Goal: Communication & Community: Answer question/provide support

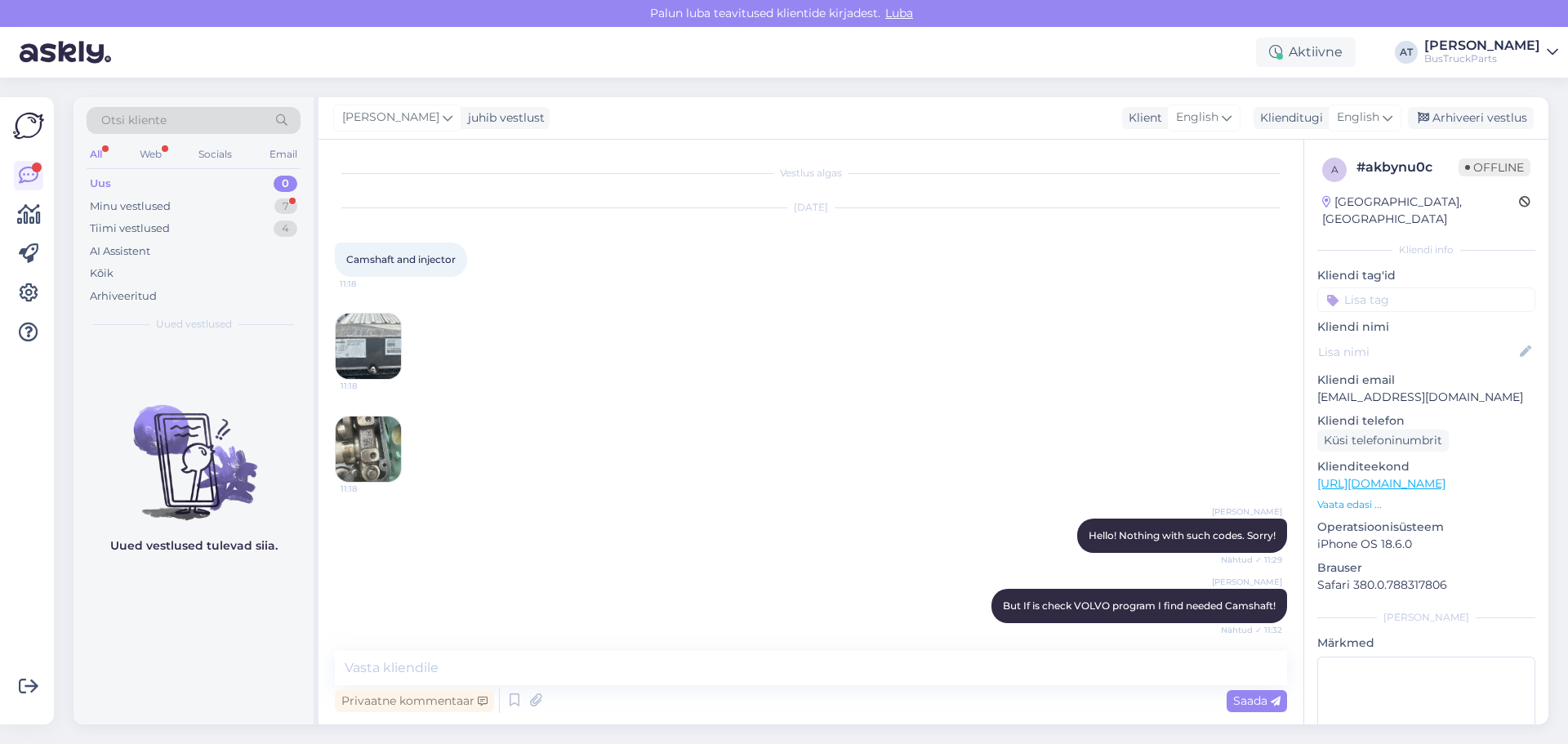
scroll to position [872, 0]
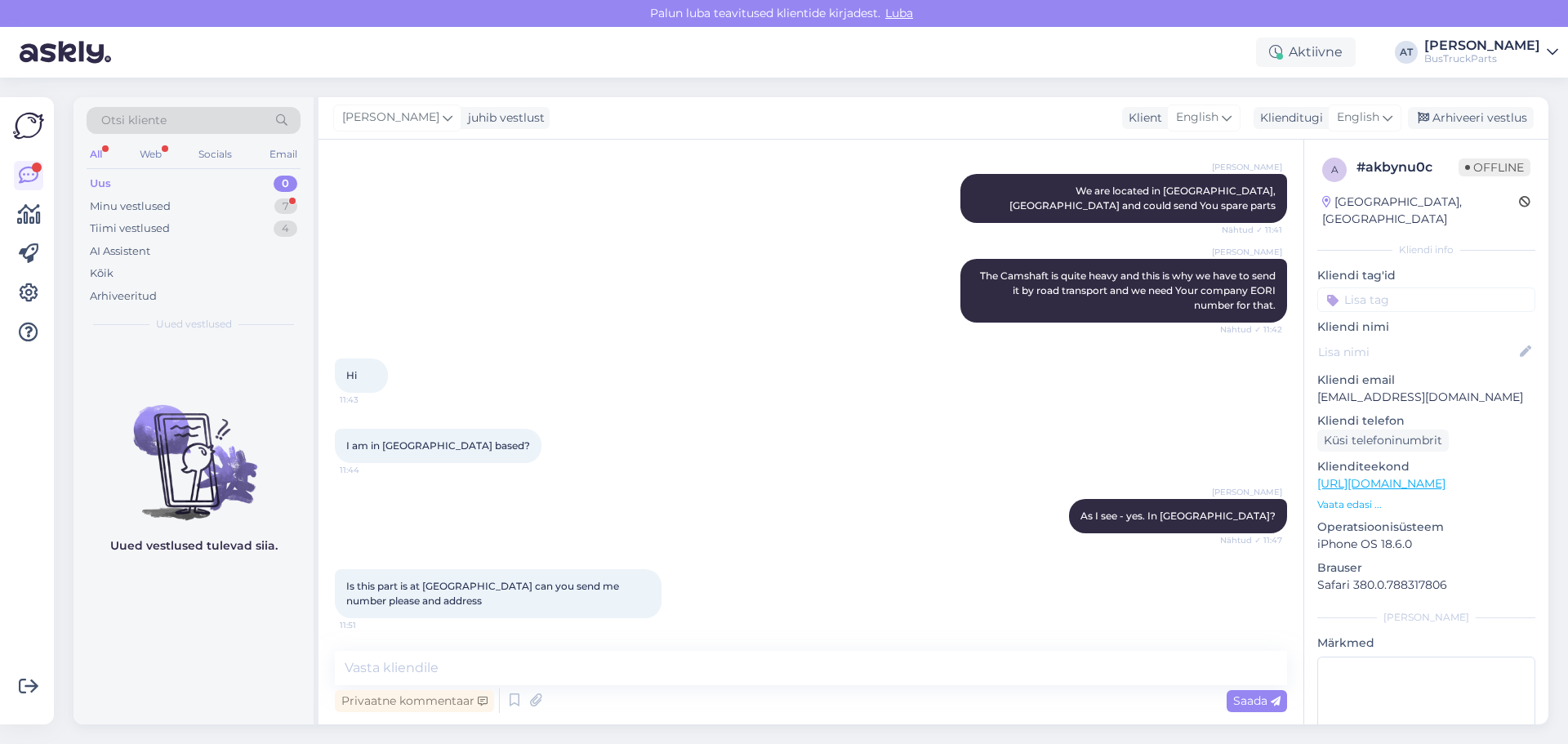
click at [504, 587] on span "Is this part is at [GEOGRAPHIC_DATA] can you send me number please and address" at bounding box center [484, 593] width 276 height 27
click at [434, 654] on textarea at bounding box center [811, 667] width 952 height 34
click at [1012, 275] on span "The Camshaft is quite heavy and this is why we have to send it by road transpor…" at bounding box center [1129, 290] width 298 height 42
click at [1011, 275] on span "The Camshaft is quite heavy and this is why we have to send it by road transpor…" at bounding box center [1129, 290] width 298 height 42
copy span "Camshaft"
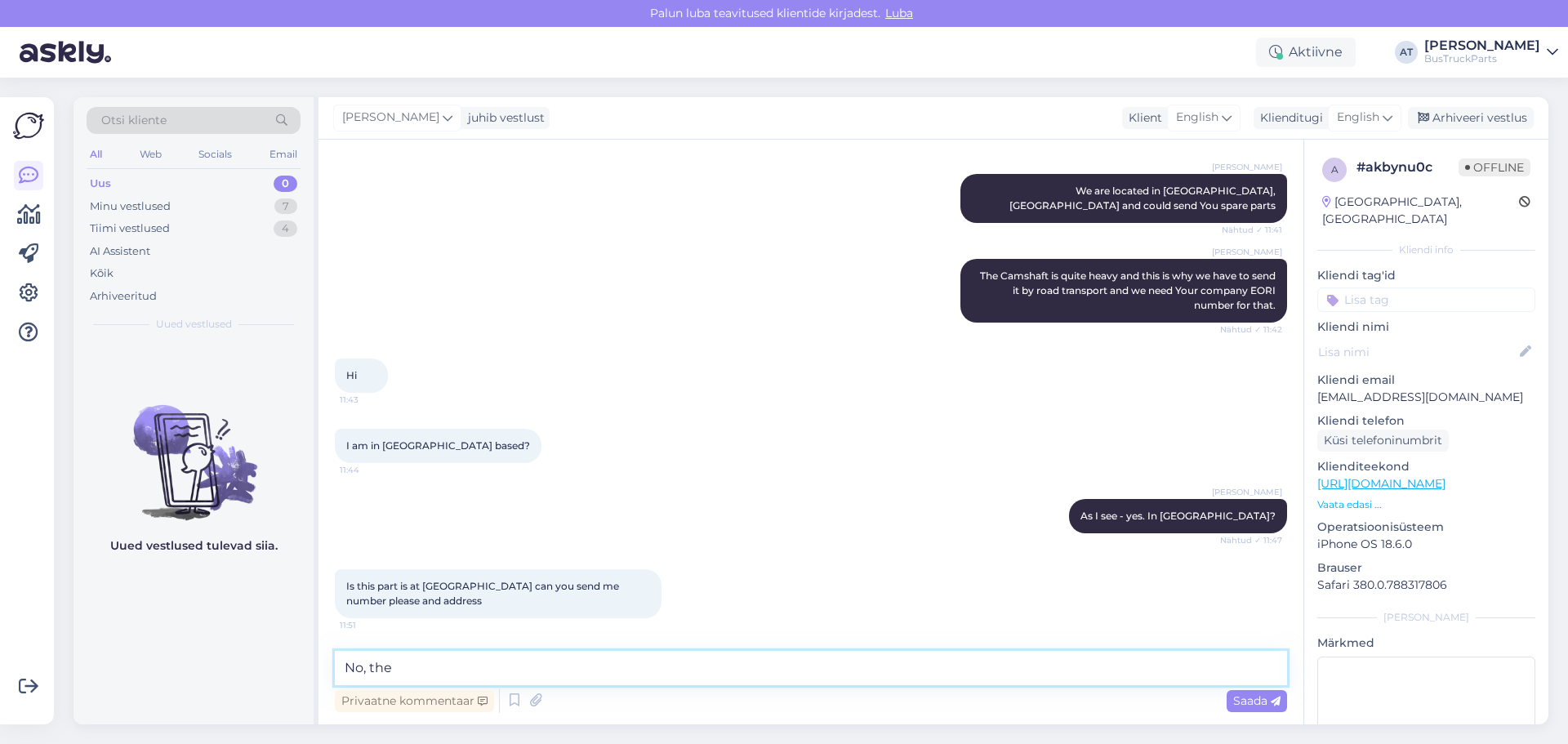
click at [609, 670] on textarea "No, the" at bounding box center [811, 667] width 952 height 34
paste textarea "Camshaft"
type textarea "No, the Camshaft is in [GEOGRAPHIC_DATA], [GEOGRAPHIC_DATA]"
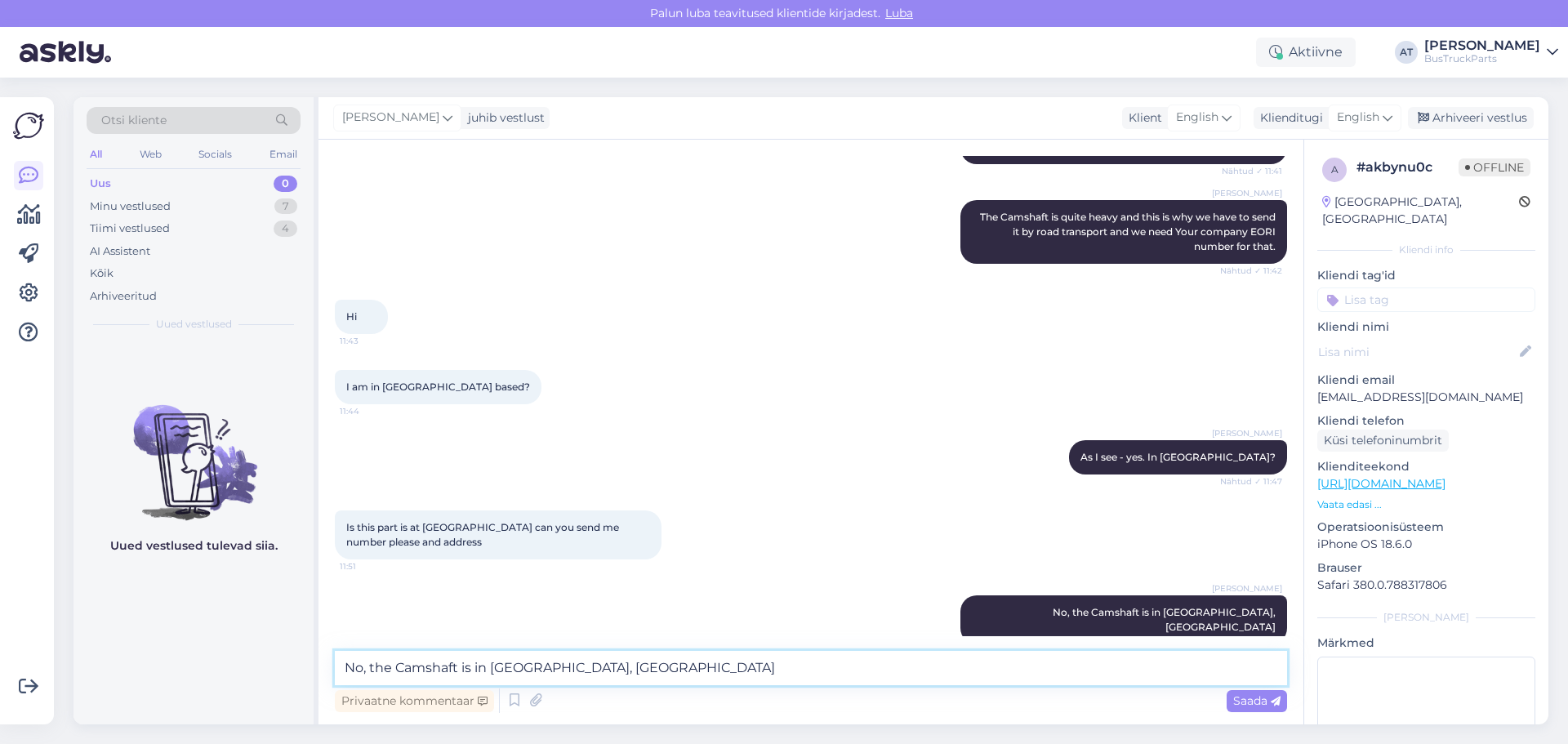
scroll to position [942, 0]
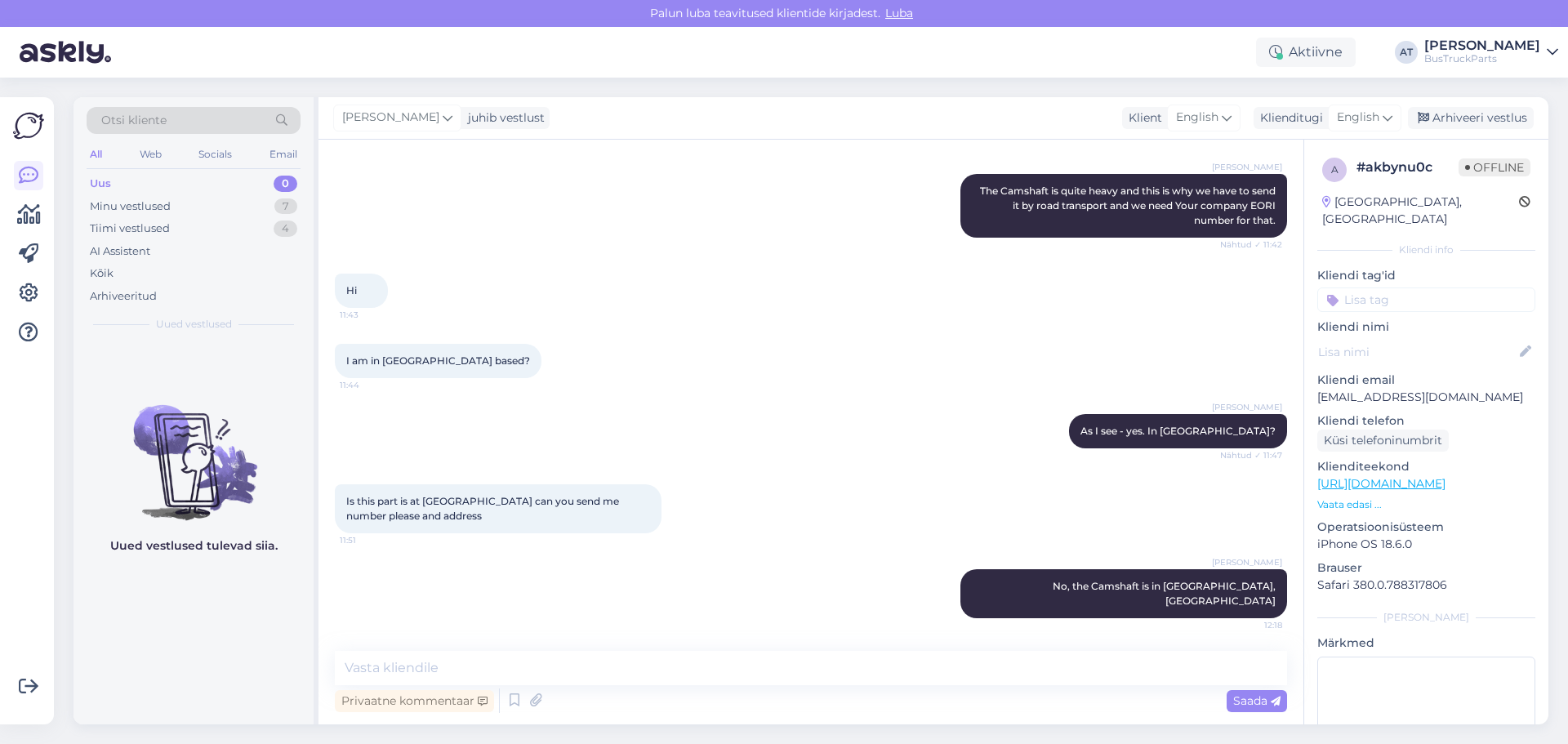
click at [408, 522] on span "Is this part is at [GEOGRAPHIC_DATA] can you send me number please and address" at bounding box center [484, 507] width 276 height 27
click at [436, 522] on span "Is this part is at [GEOGRAPHIC_DATA] can you send me number please and address" at bounding box center [484, 507] width 276 height 27
click at [450, 525] on div "Is this part is at [GEOGRAPHIC_DATA] can you send me number please and address …" at bounding box center [498, 508] width 326 height 49
click at [1087, 667] on textarea at bounding box center [811, 667] width 952 height 34
click at [891, 663] on textarea at bounding box center [811, 667] width 952 height 34
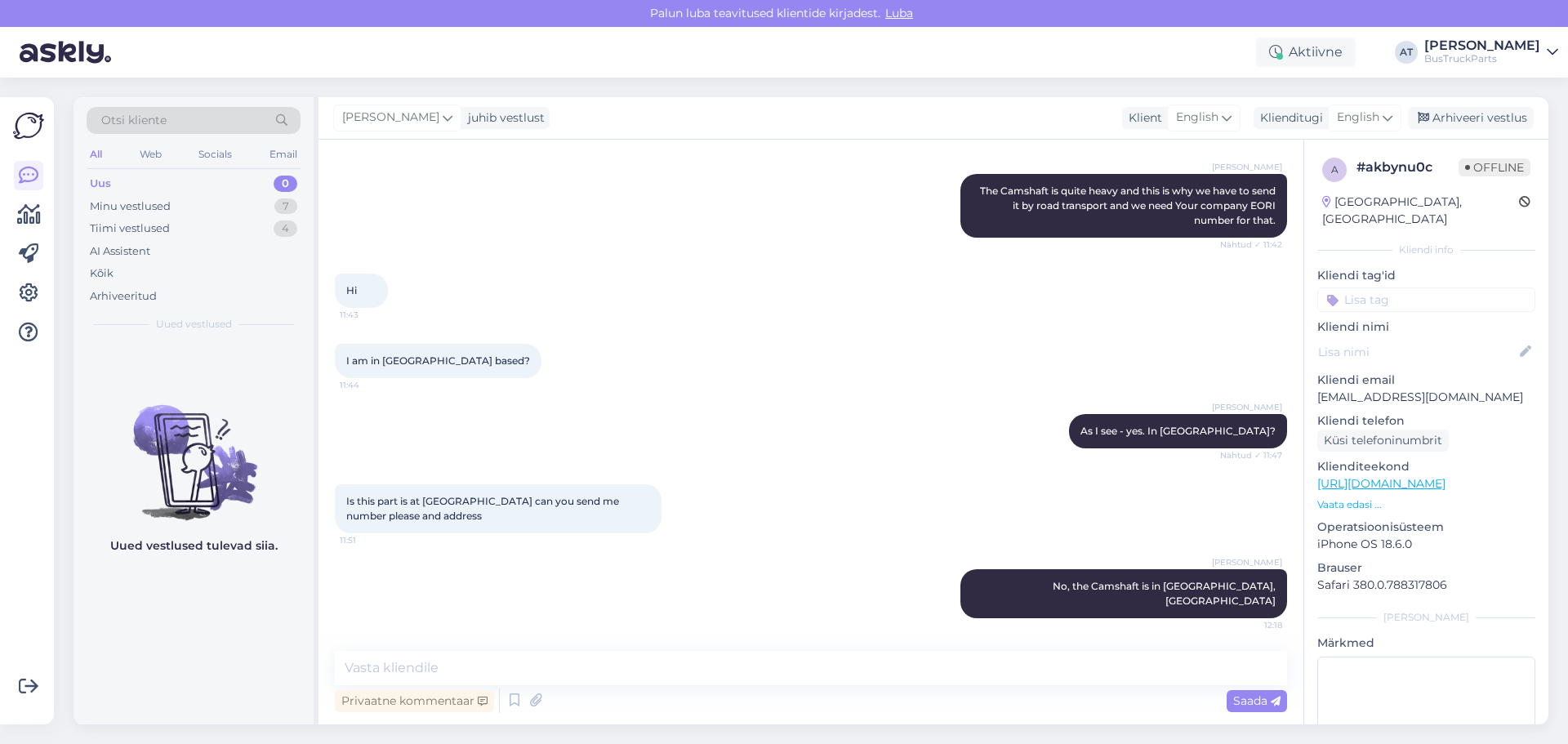
click at [577, 650] on div "Vestlus algas [DATE] Camshaft and injector 11:18 11:18 11:18 [PERSON_NAME] Hell…" at bounding box center [811, 432] width 985 height 585
click at [580, 668] on textarea at bounding box center [811, 667] width 952 height 34
click at [527, 651] on textarea at bounding box center [811, 667] width 952 height 34
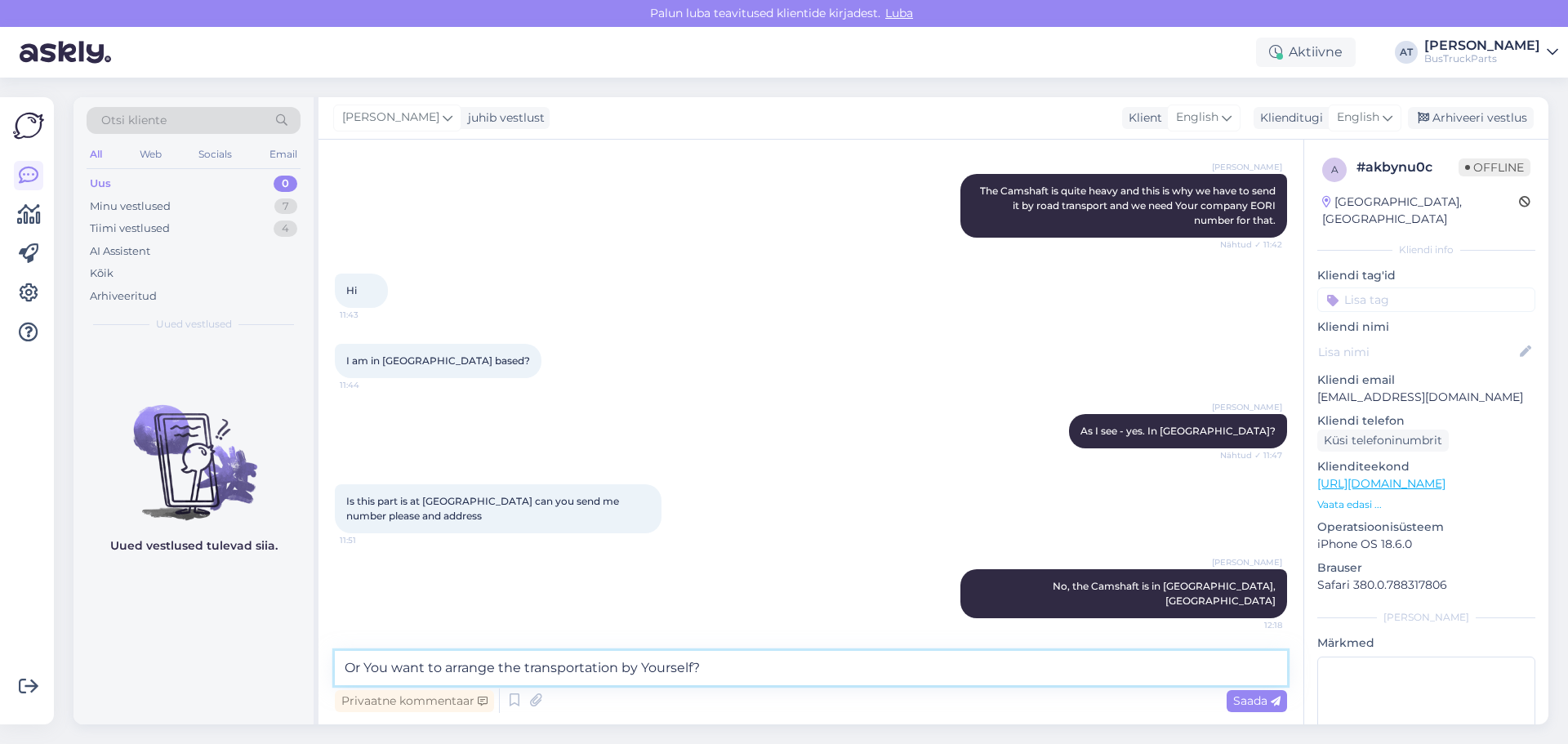
type textarea "Or You want to arrange the transportation by Yourself?"
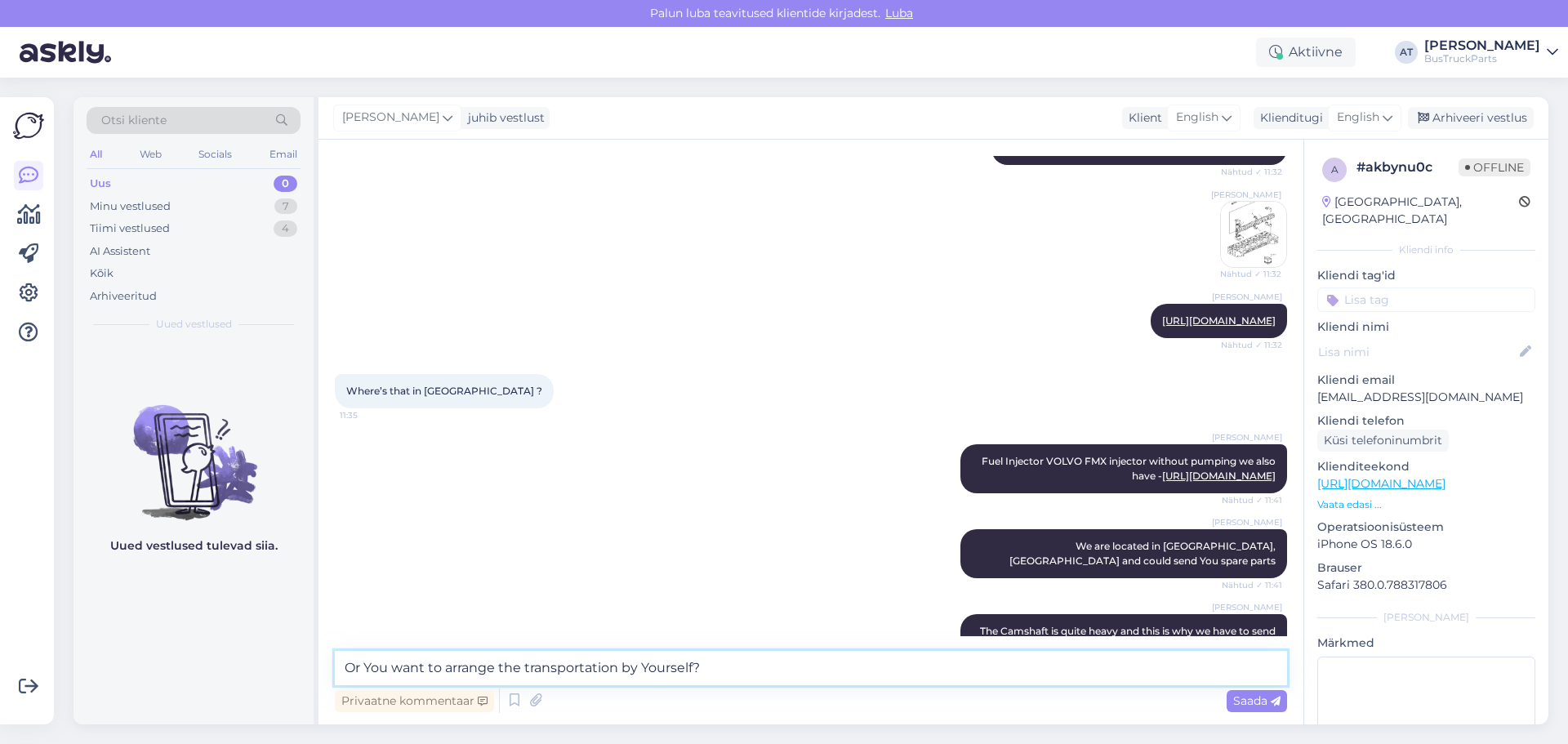
scroll to position [441, 0]
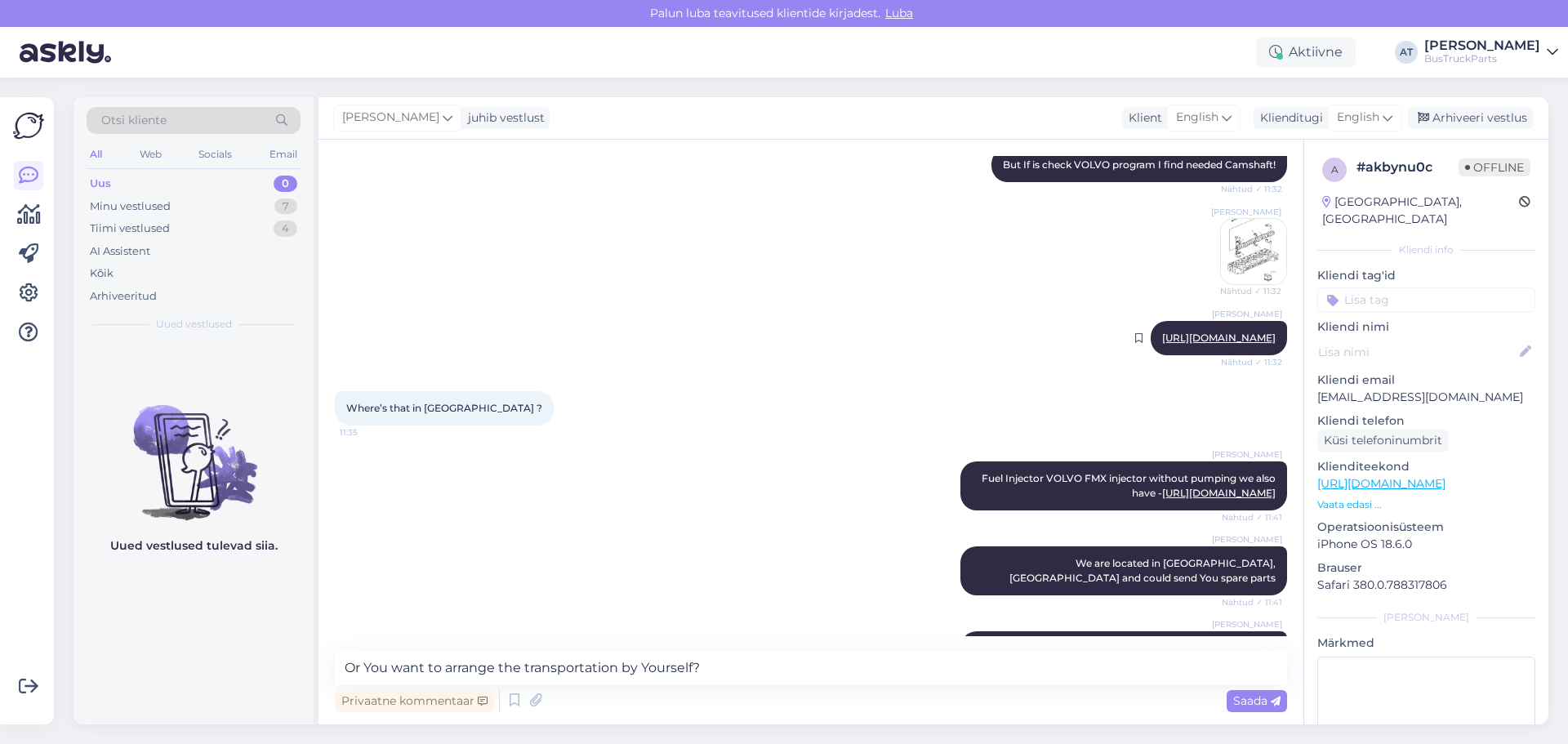
drag, startPoint x: 1268, startPoint y: 347, endPoint x: 1225, endPoint y: 350, distance: 43.1
click at [1225, 350] on div "[PERSON_NAME] [URL][DOMAIN_NAME] Nähtud ✓ 11:32" at bounding box center [1219, 338] width 136 height 34
copy link "1973732"
click at [860, 673] on textarea "Or You want to arrange the transportation by Yourself?" at bounding box center [811, 667] width 952 height 34
click at [652, 674] on textarea "You also can make an order on eBay -" at bounding box center [811, 667] width 952 height 34
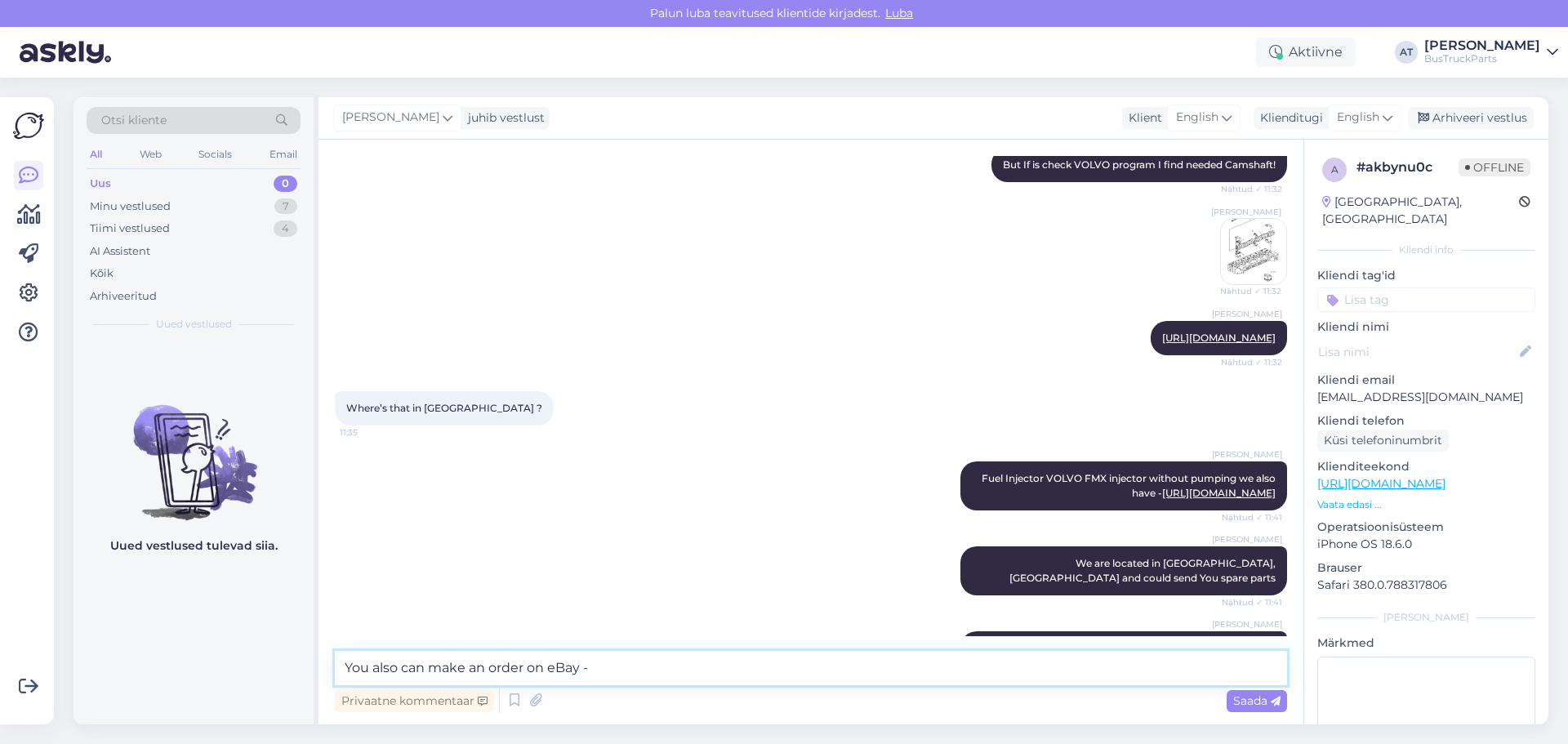
paste textarea "[URL][DOMAIN_NAME]"
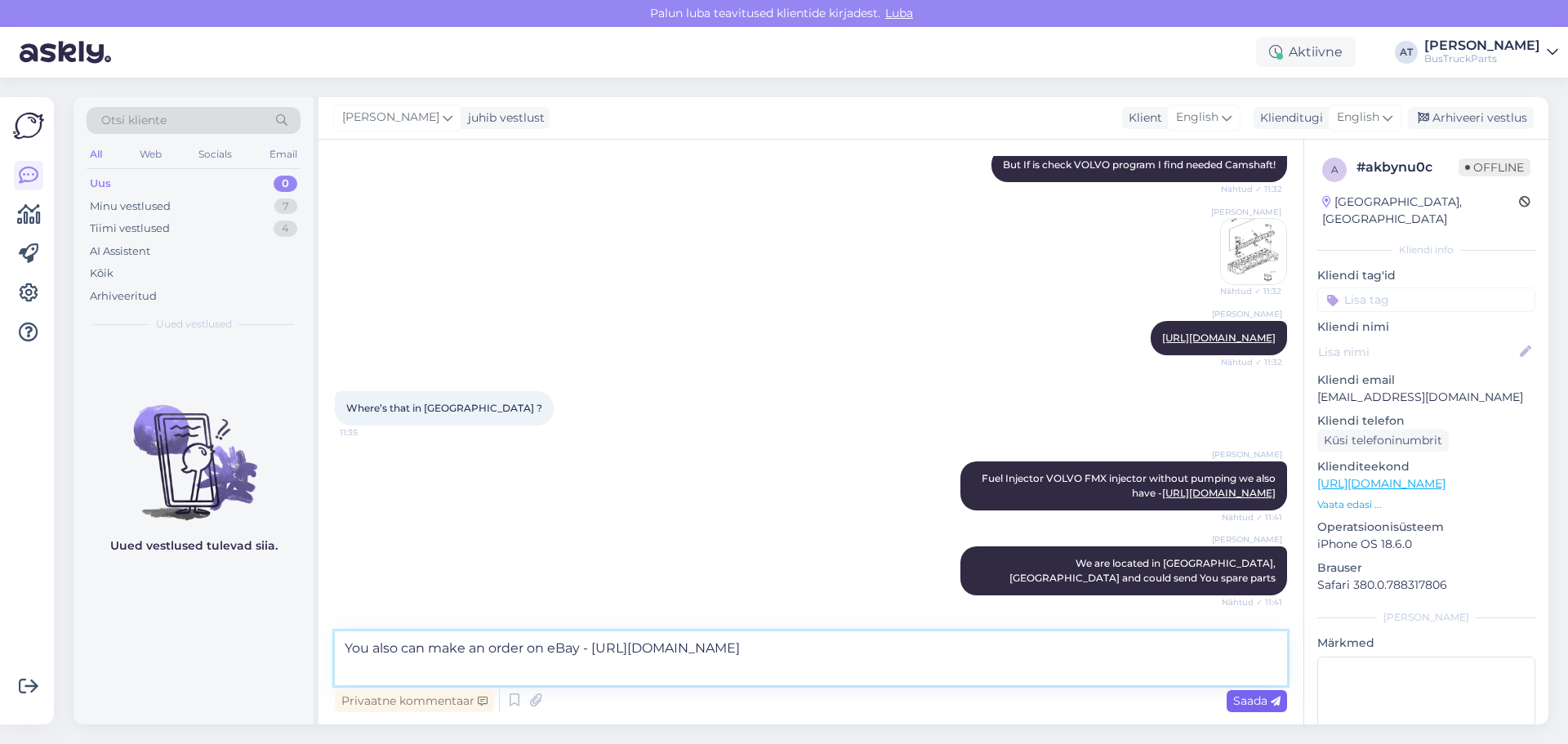
type textarea "You also can make an order on eBay - [URL][DOMAIN_NAME]"
click at [1248, 697] on span "Saada" at bounding box center [1258, 700] width 48 height 15
